Goal: Task Accomplishment & Management: Use online tool/utility

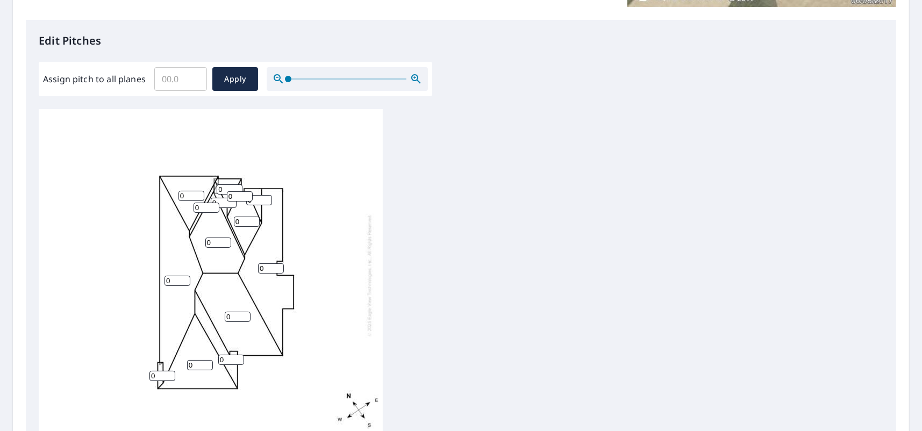
scroll to position [376, 0]
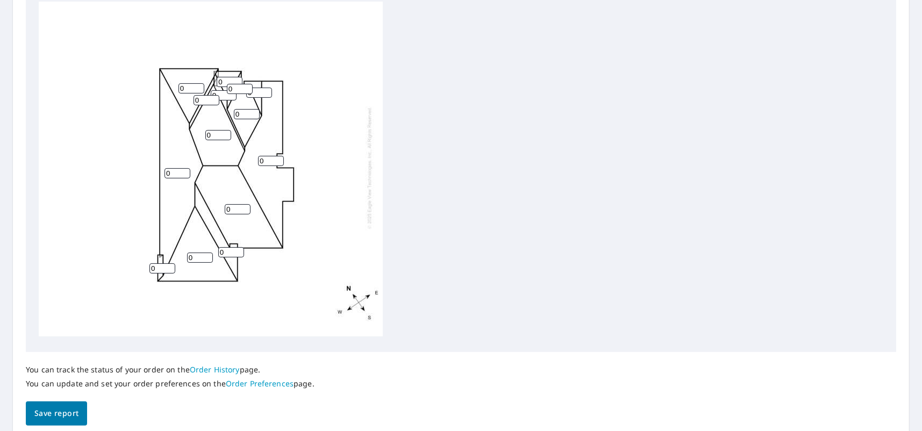
click at [192, 254] on input "0" at bounding box center [200, 258] width 26 height 10
type input "0"
type input "12"
click at [231, 247] on input "0" at bounding box center [231, 252] width 26 height 10
type input "12"
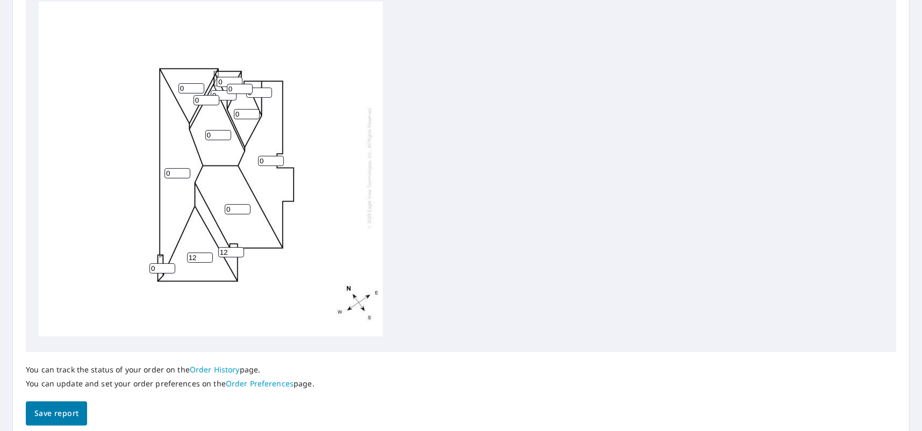
click at [230, 204] on input "0" at bounding box center [238, 209] width 26 height 10
type input "12"
click at [220, 130] on input "0" at bounding box center [218, 135] width 26 height 10
type input "8"
click at [188, 83] on input "0" at bounding box center [191, 88] width 26 height 10
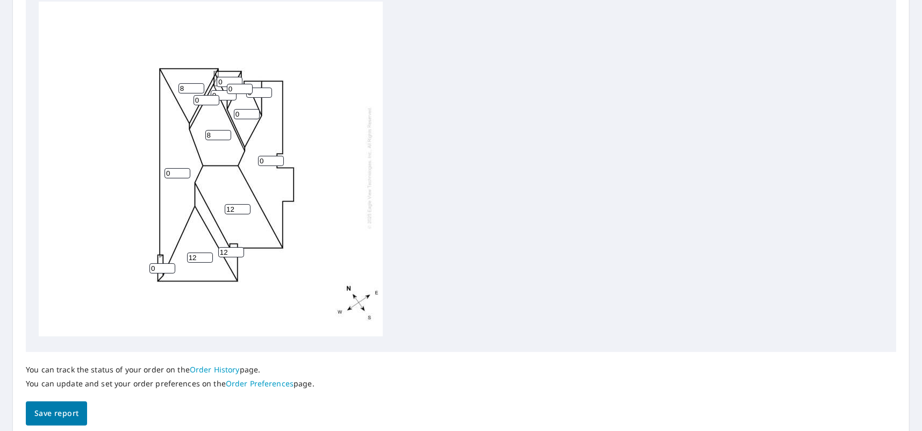
type input "8"
drag, startPoint x: 269, startPoint y: 152, endPoint x: 254, endPoint y: 157, distance: 16.2
click at [254, 157] on div "0 0 12 12 8 8 0 12 0 0 0 0 0 0" at bounding box center [211, 167] width 344 height 337
type input "12"
drag, startPoint x: 171, startPoint y: 167, endPoint x: 150, endPoint y: 169, distance: 21.0
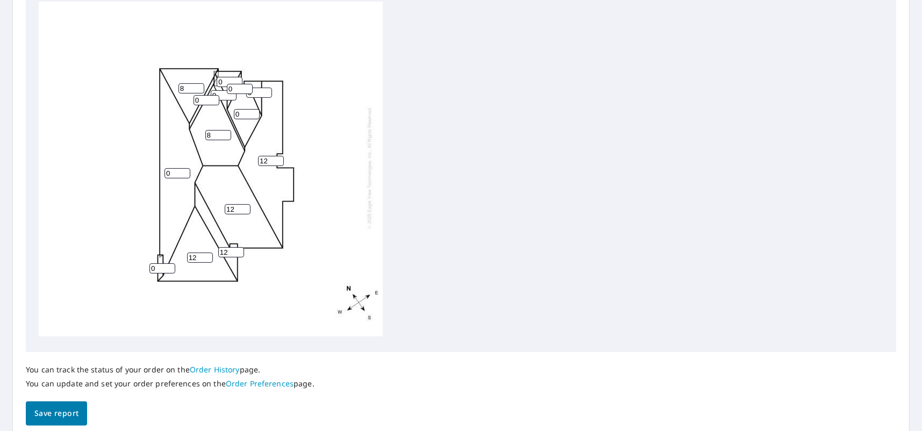
click at [150, 169] on div "0 12 12 12 8 8 0 12 0 0 0 0 0 0" at bounding box center [211, 167] width 344 height 337
type input "12"
click at [238, 110] on input "0" at bounding box center [247, 114] width 26 height 10
type input "8"
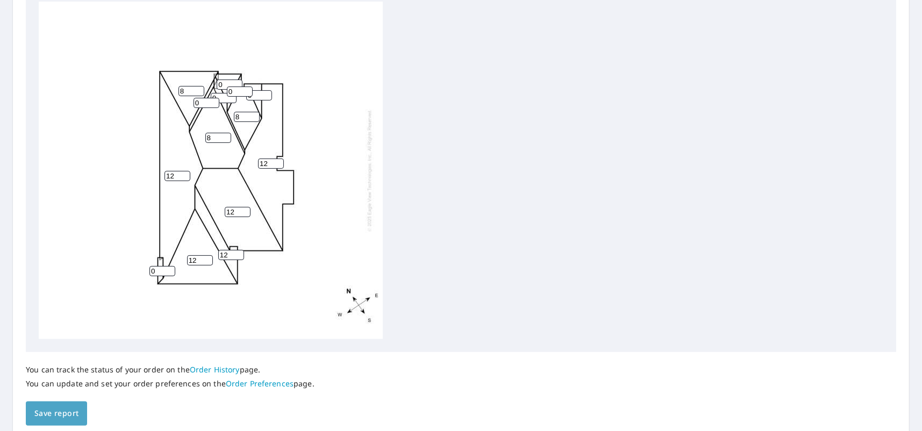
click at [54, 412] on span "Save report" at bounding box center [56, 413] width 44 height 13
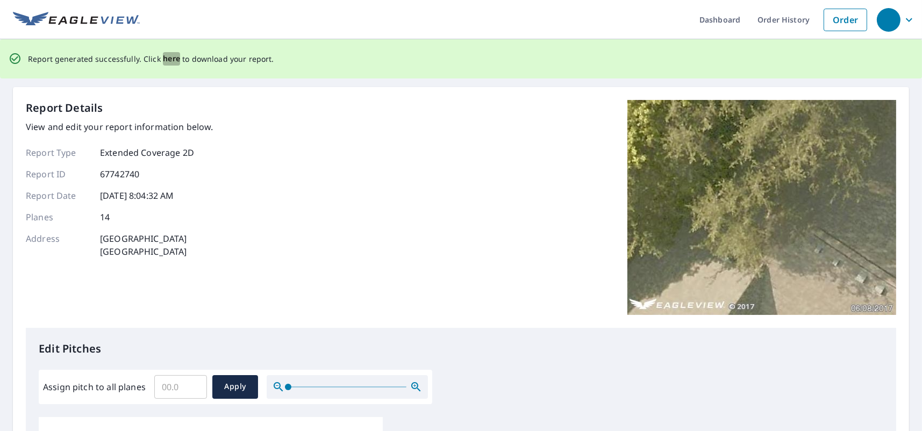
click at [163, 57] on span "here" at bounding box center [172, 58] width 18 height 13
